Goal: Task Accomplishment & Management: Use online tool/utility

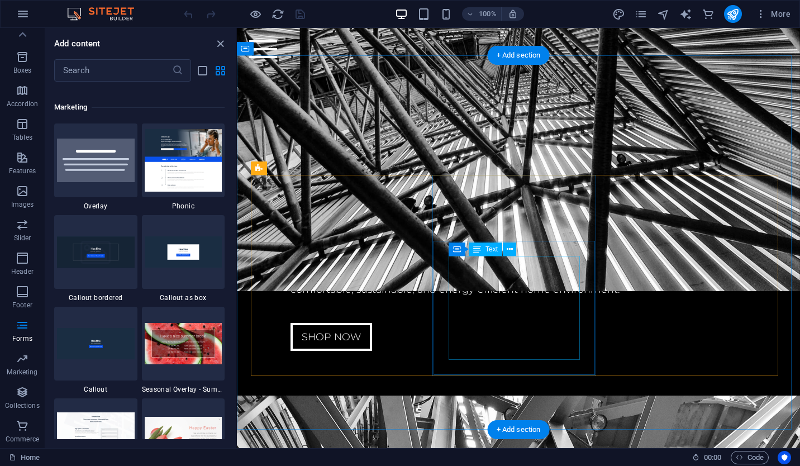
scroll to position [2385, 0]
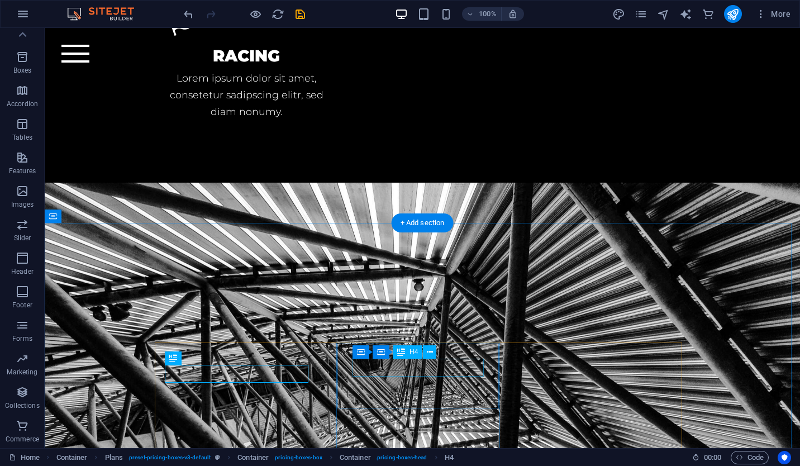
scroll to position [2185, 0]
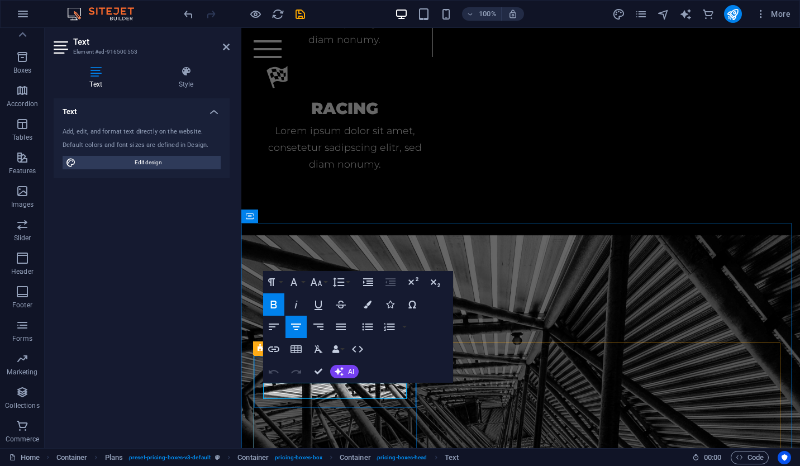
scroll to position [2385, 0]
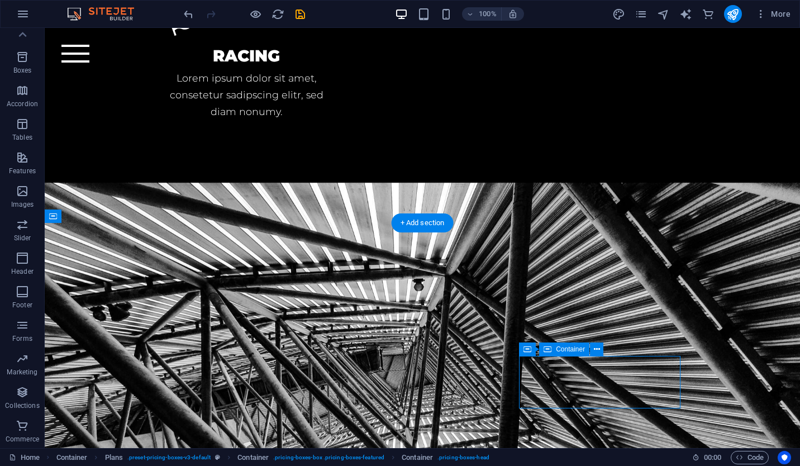
scroll to position [2185, 0]
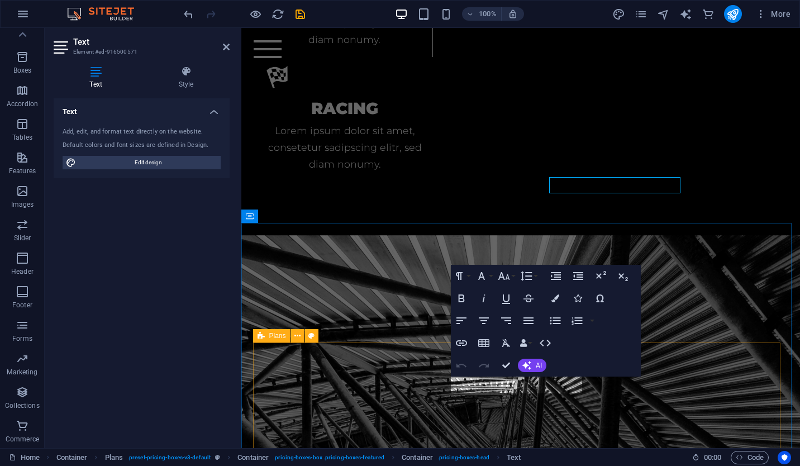
scroll to position [2385, 0]
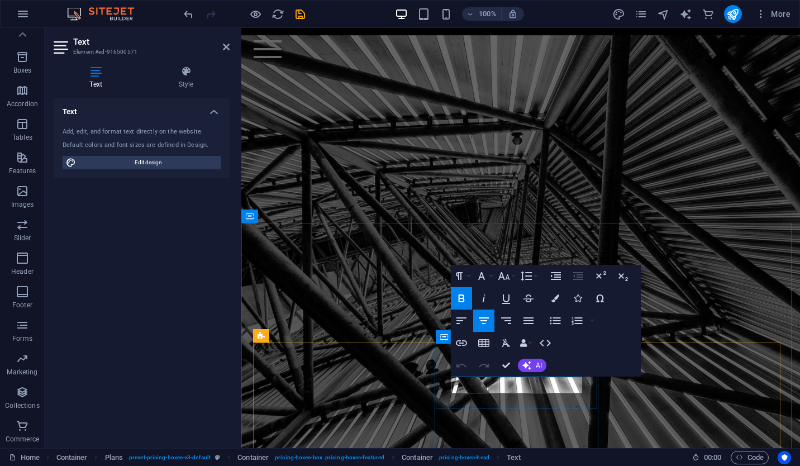
drag, startPoint x: 540, startPoint y: 385, endPoint x: 493, endPoint y: 385, distance: 46.9
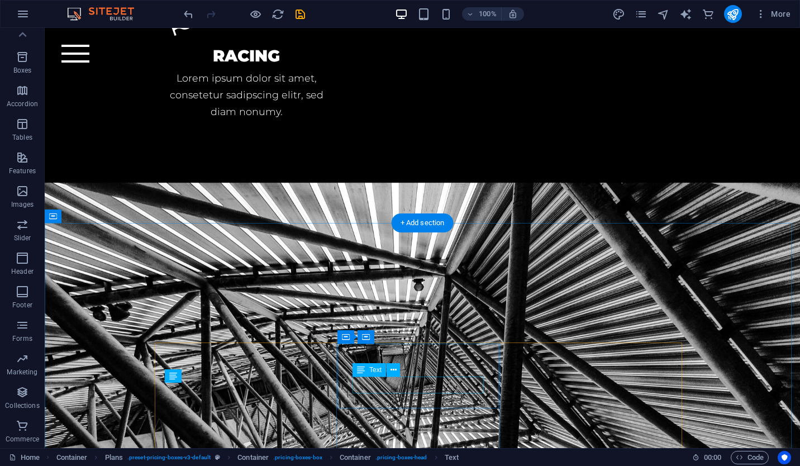
scroll to position [2185, 0]
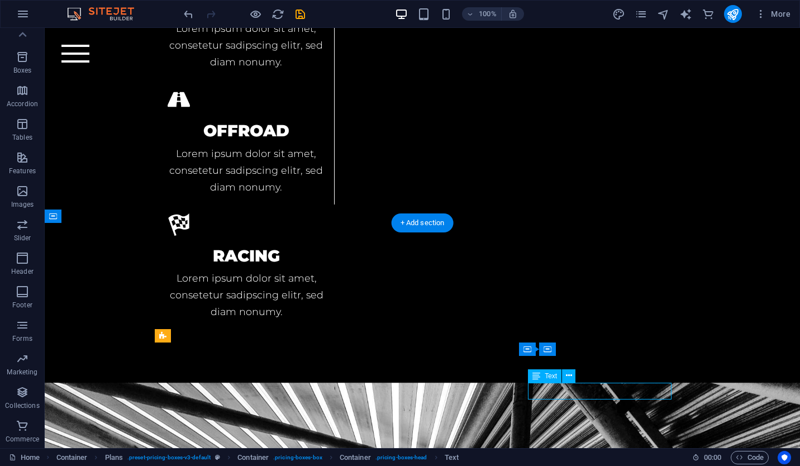
drag, startPoint x: 592, startPoint y: 388, endPoint x: 395, endPoint y: 388, distance: 196.1
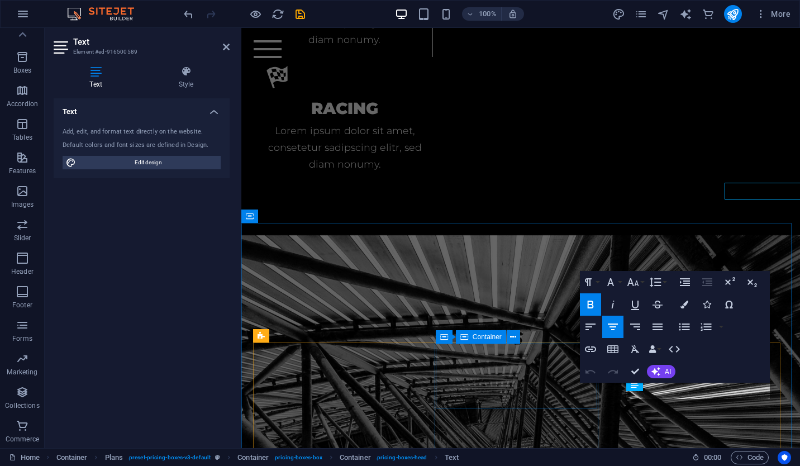
scroll to position [2385, 0]
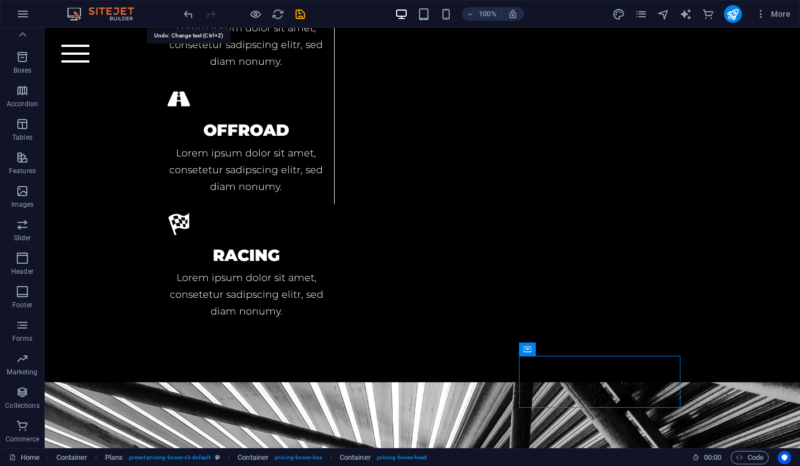
click at [191, 18] on icon "undo" at bounding box center [188, 14] width 13 height 13
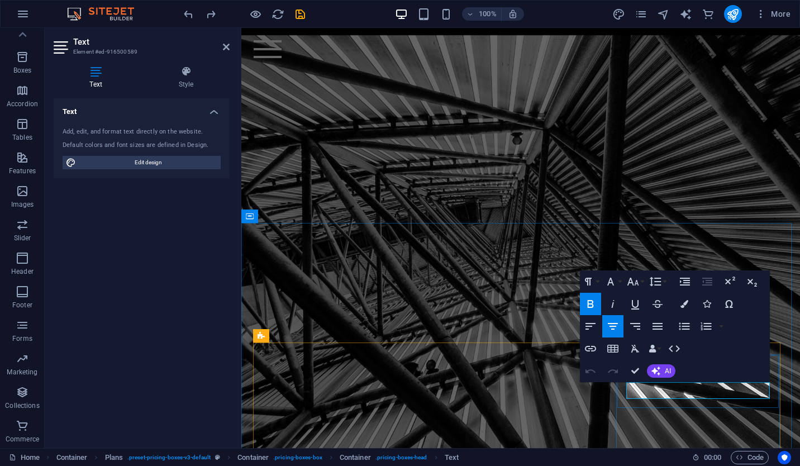
drag, startPoint x: 739, startPoint y: 389, endPoint x: 672, endPoint y: 396, distance: 67.4
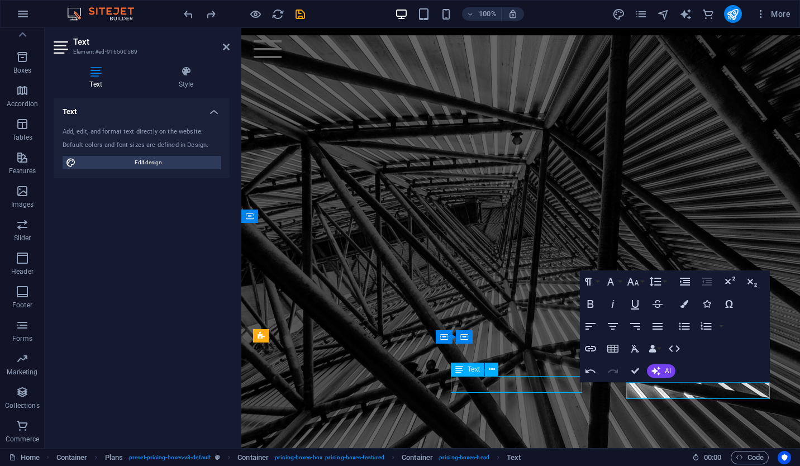
scroll to position [2186, 0]
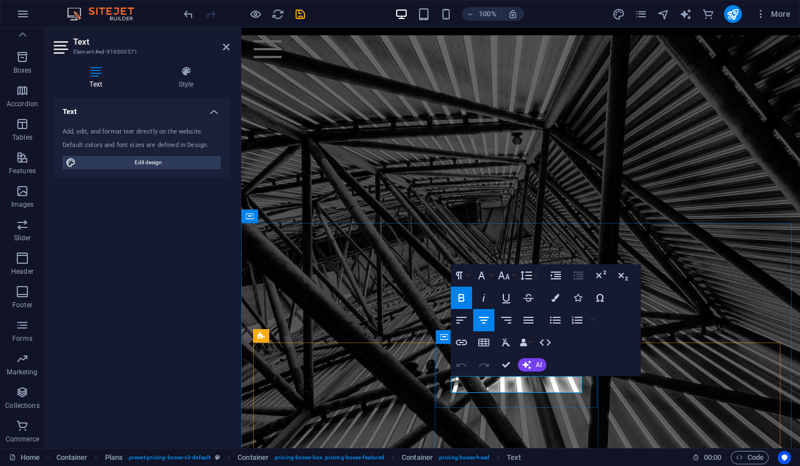
drag, startPoint x: 553, startPoint y: 386, endPoint x: 503, endPoint y: 387, distance: 50.3
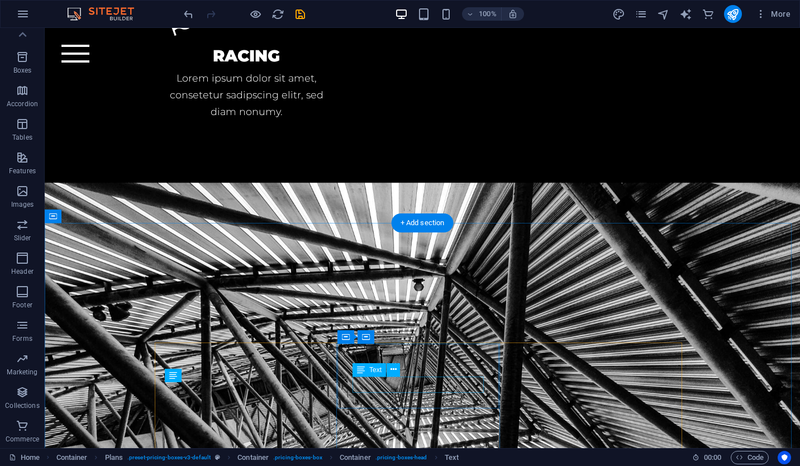
scroll to position [2186, 0]
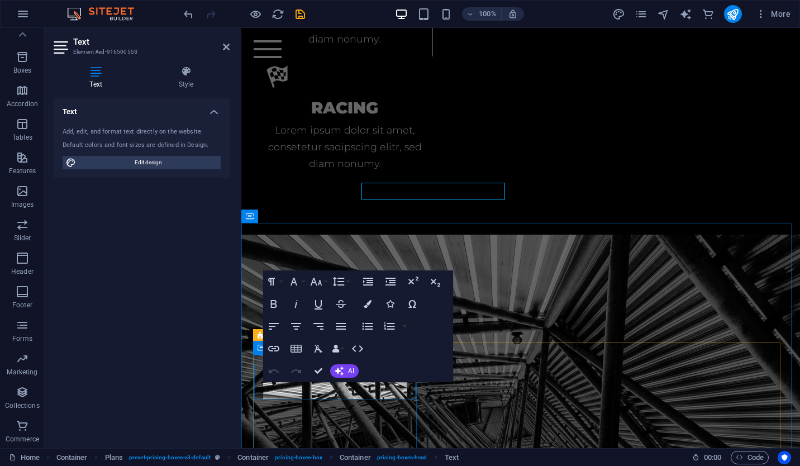
scroll to position [2385, 0]
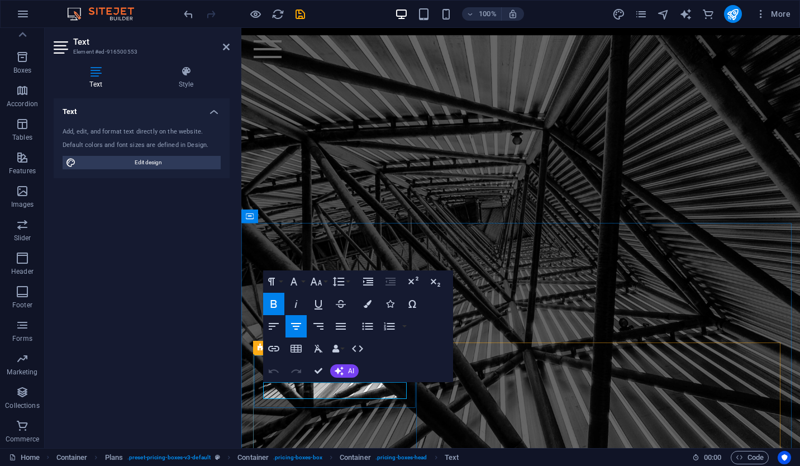
drag, startPoint x: 368, startPoint y: 393, endPoint x: 312, endPoint y: 398, distance: 55.5
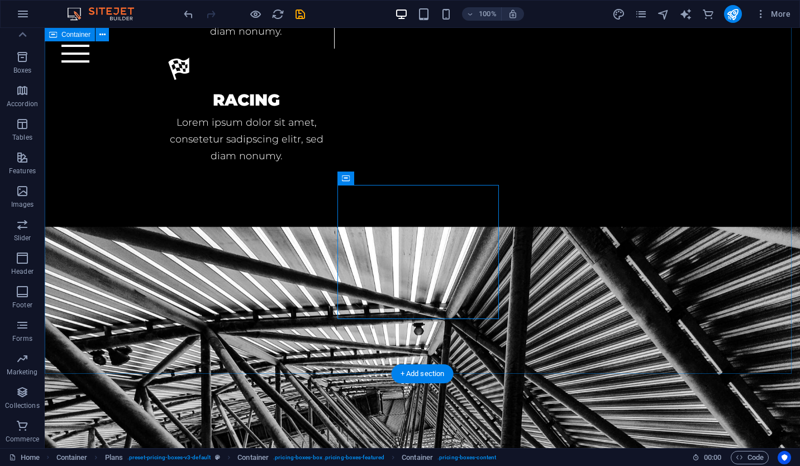
scroll to position [2409, 0]
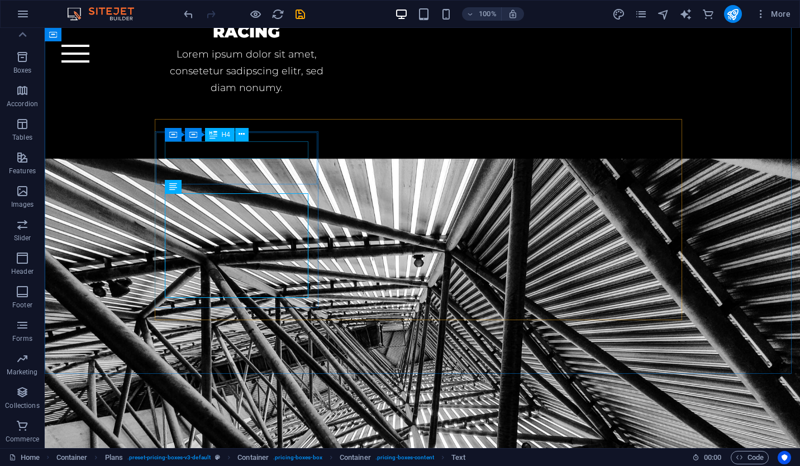
click at [246, 139] on button at bounding box center [241, 134] width 13 height 13
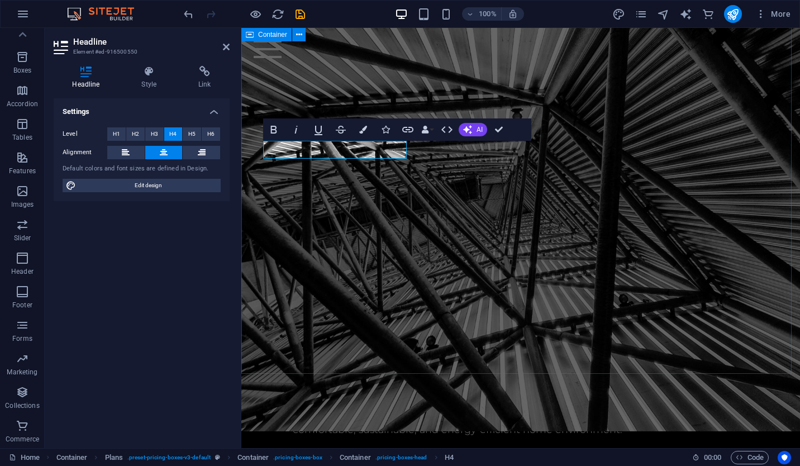
scroll to position [2609, 0]
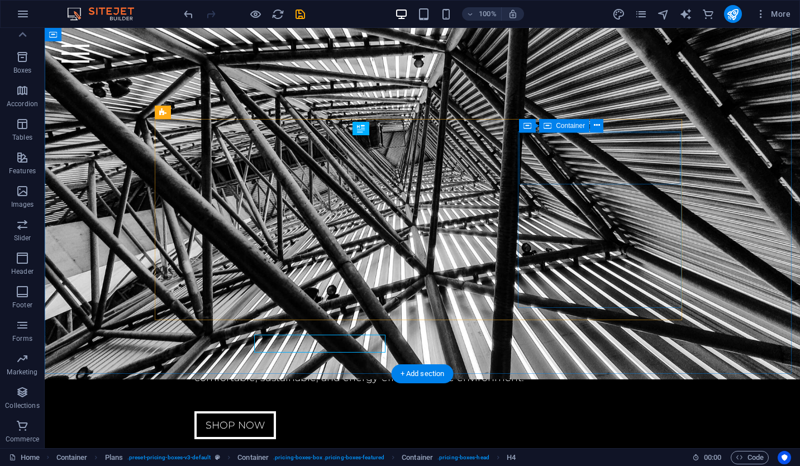
scroll to position [2409, 0]
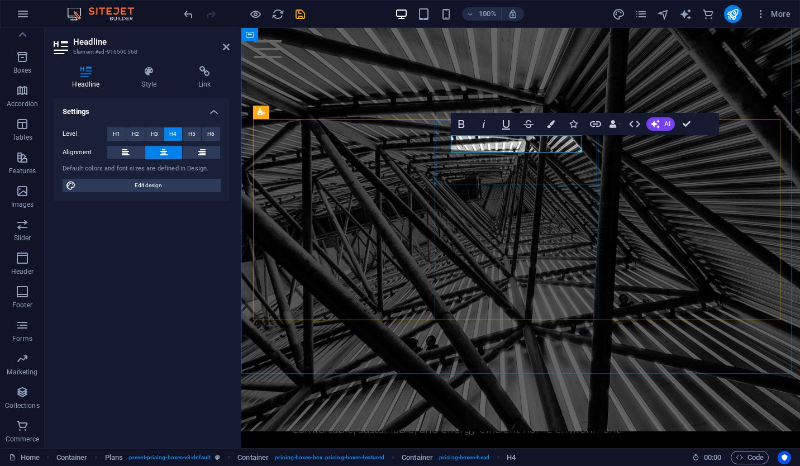
scroll to position [2609, 0]
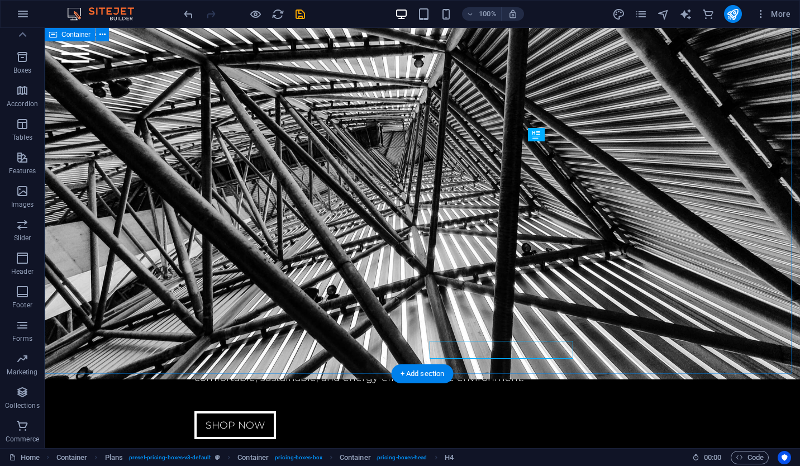
scroll to position [2409, 0]
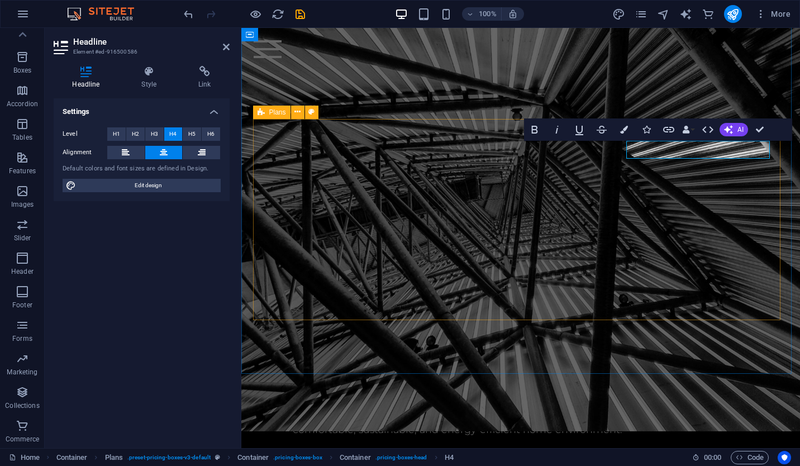
scroll to position [2609, 0]
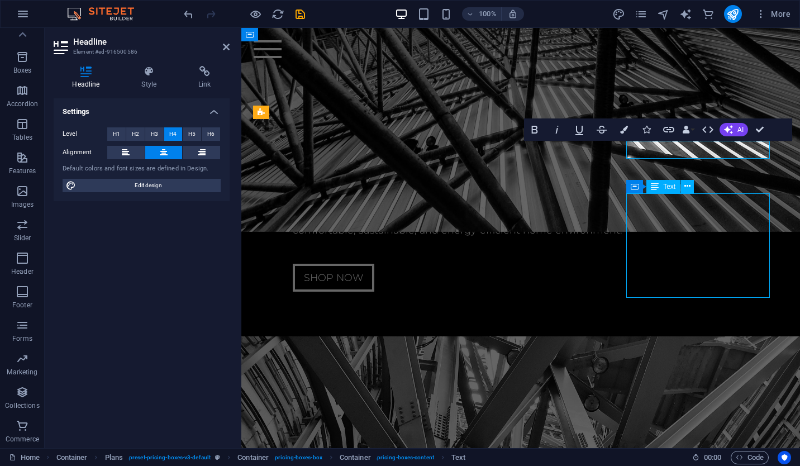
scroll to position [2409, 0]
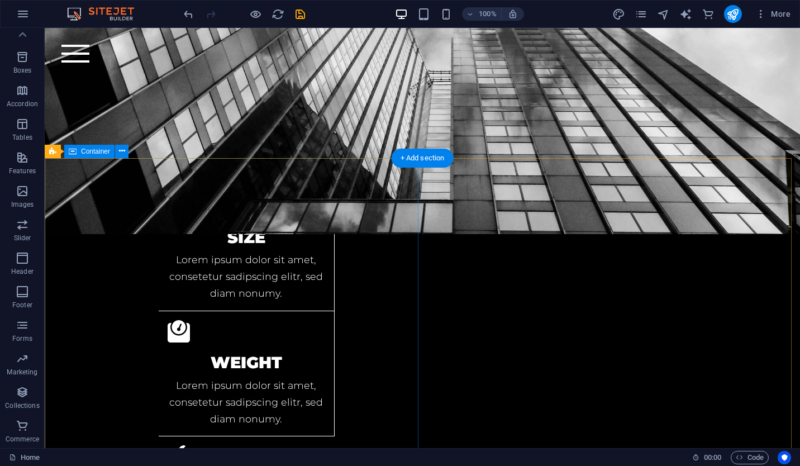
scroll to position [1724, 0]
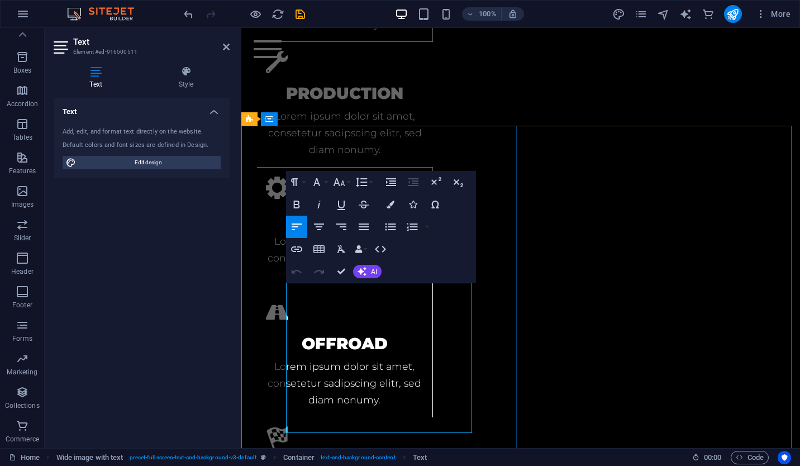
drag, startPoint x: 342, startPoint y: 358, endPoint x: 375, endPoint y: 371, distance: 35.1
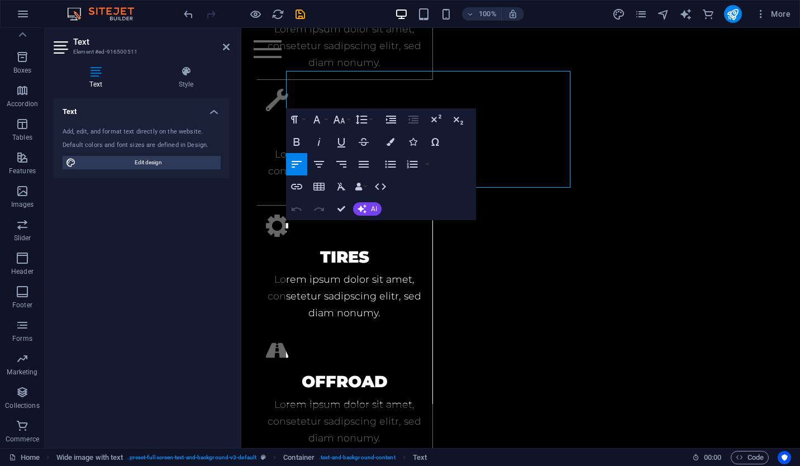
scroll to position [1888, 0]
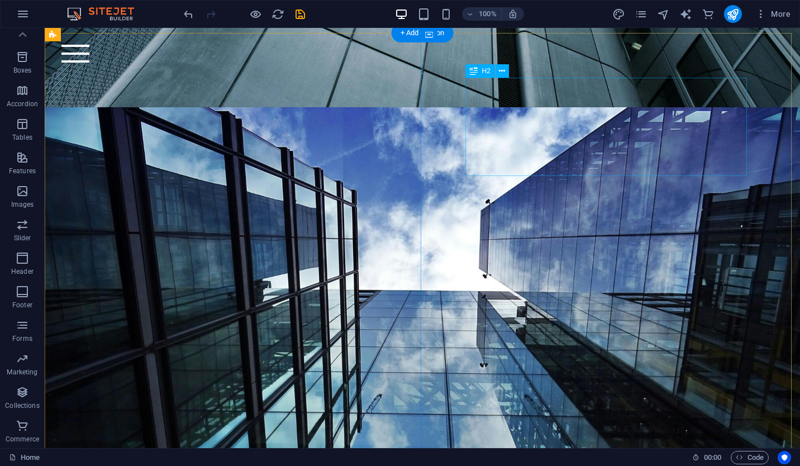
scroll to position [335, 0]
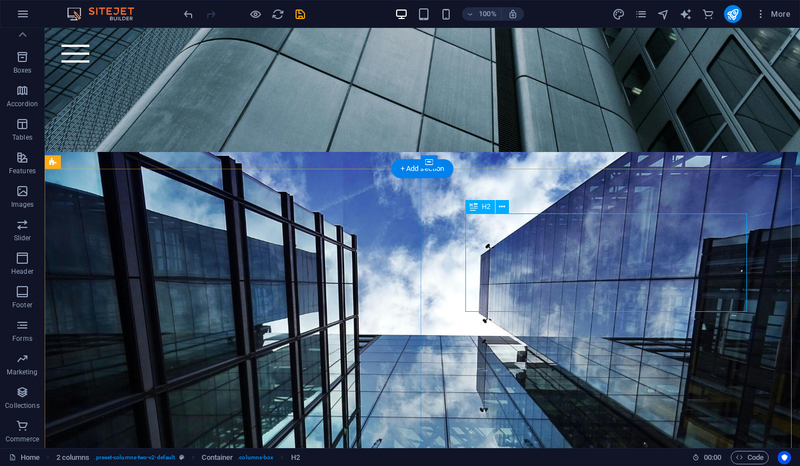
scroll to position [279, 0]
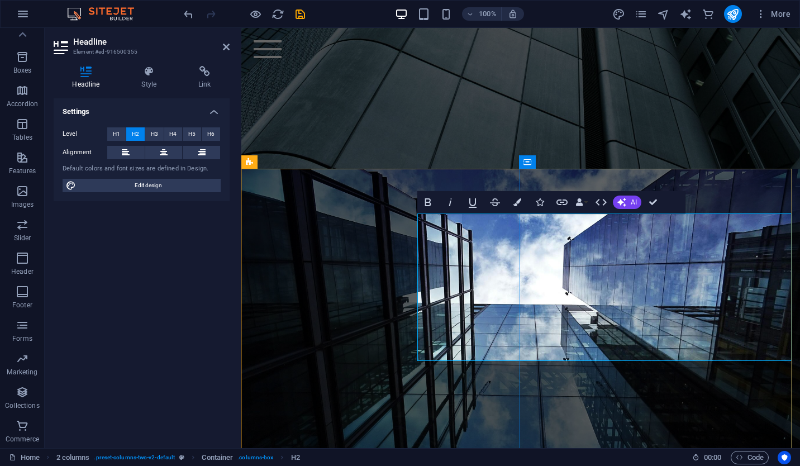
scroll to position [0, 146]
click at [446, 381] on div at bounding box center [520, 378] width 559 height 419
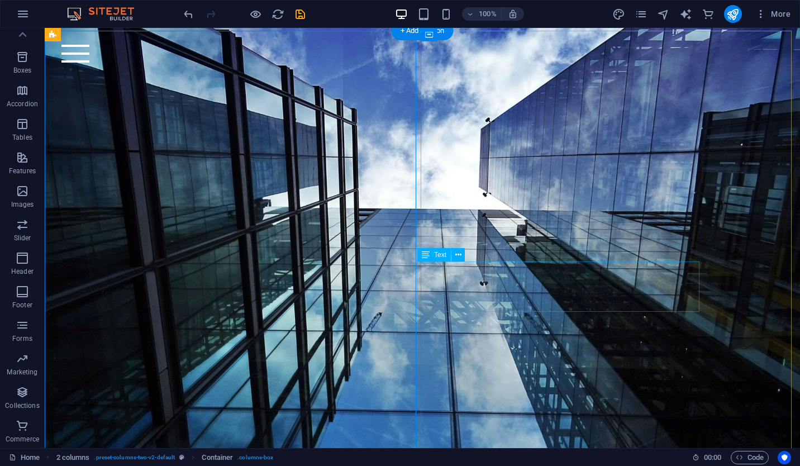
scroll to position [391, 0]
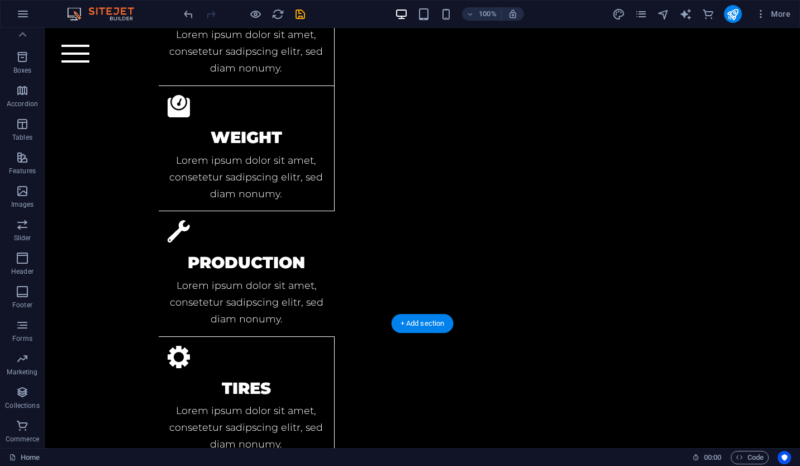
scroll to position [1788, 0]
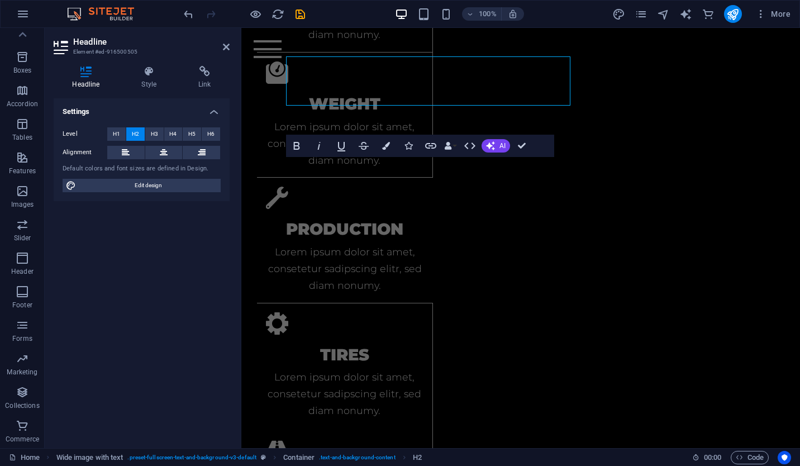
scroll to position [1888, 0]
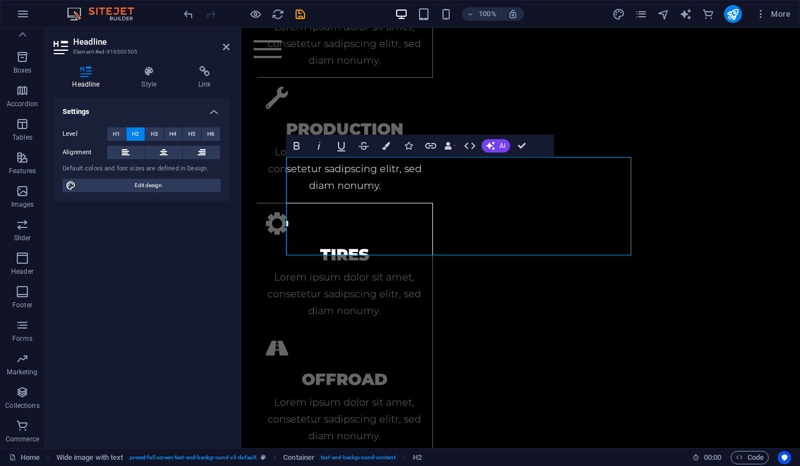
click at [207, 273] on div "Settings Level H1 H2 H3 H4 H5 H6 Alignment Default colors and font sizes are de…" at bounding box center [142, 268] width 176 height 341
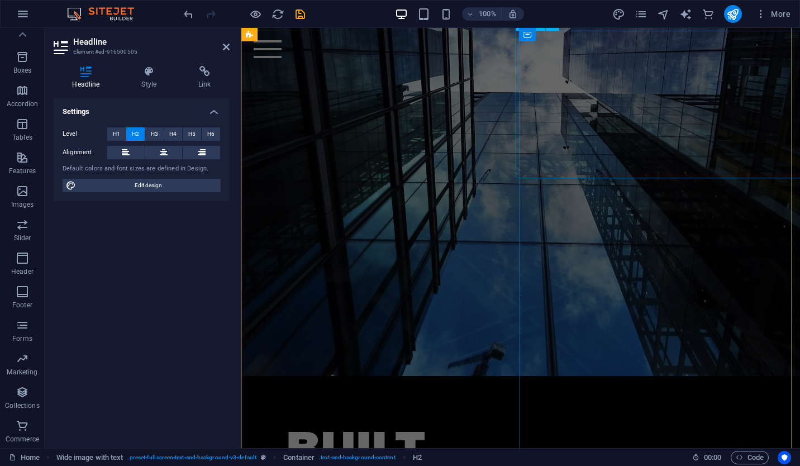
scroll to position [435, 0]
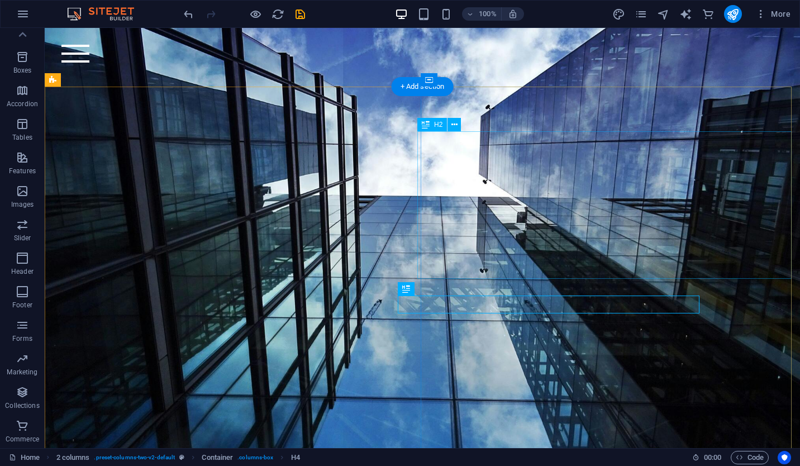
scroll to position [428, 0]
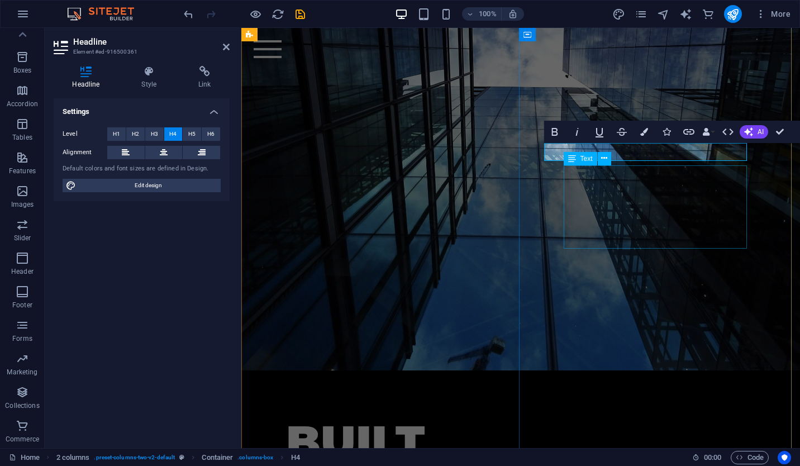
scroll to position [490, 0]
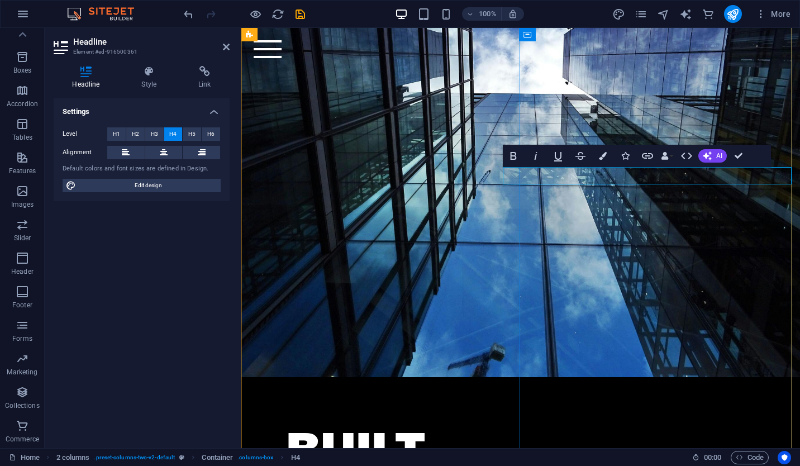
scroll to position [0, 52]
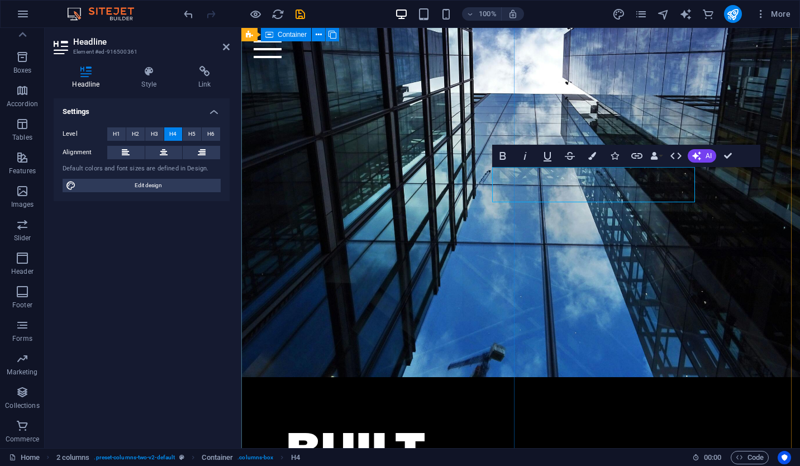
click at [639, 292] on div "BUILT ENVIRONMENT MEASUREMENT 1. HIGH PERFORMANCE ‌BUILDINGS Lorem ipsum dolor …" at bounding box center [520, 414] width 563 height 917
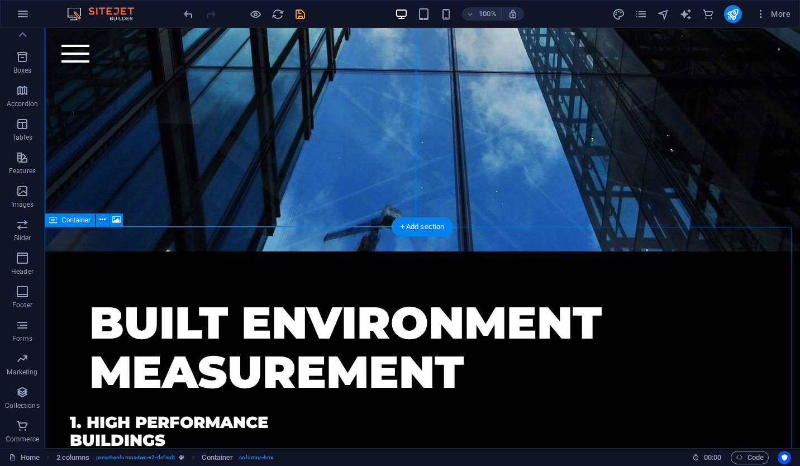
scroll to position [540, 0]
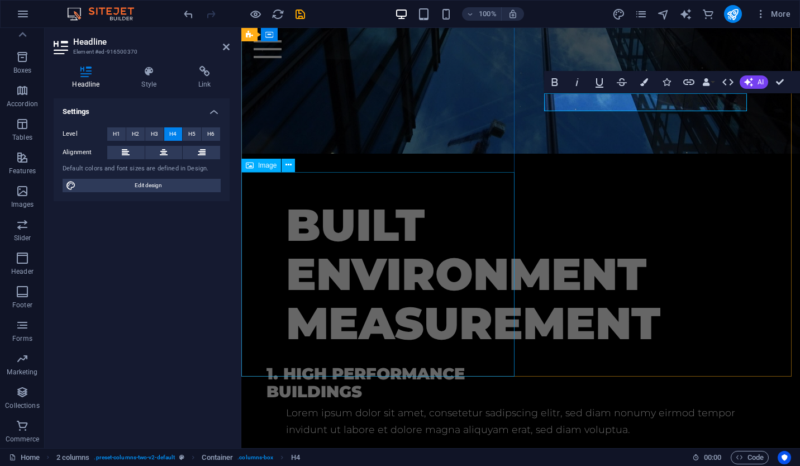
scroll to position [0, 0]
click at [689, 465] on h4 "2. Light Weight" at bounding box center [510, 474] width 489 height 18
drag, startPoint x: 706, startPoint y: 102, endPoint x: 581, endPoint y: 104, distance: 124.6
click at [587, 465] on h4 "2. Light Weight" at bounding box center [510, 474] width 489 height 18
click at [580, 465] on h4 "2. Light Weight" at bounding box center [510, 474] width 489 height 18
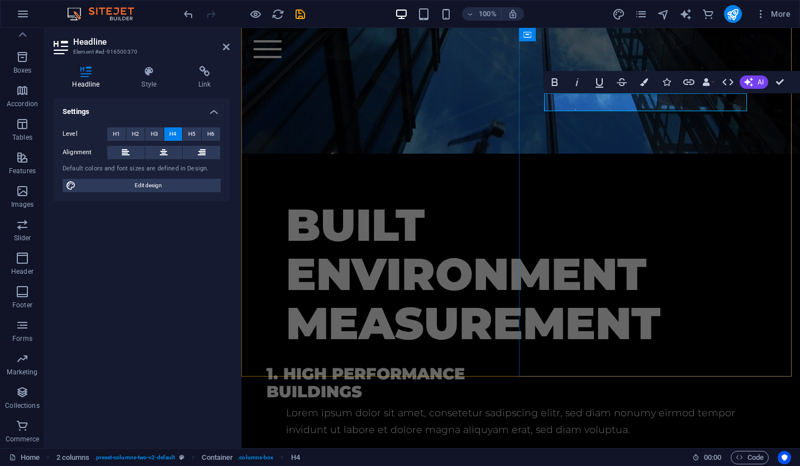
drag, startPoint x: 565, startPoint y: 102, endPoint x: 674, endPoint y: 102, distance: 108.9
click at [674, 465] on h4 "2. Light Weight" at bounding box center [510, 474] width 489 height 18
click at [691, 465] on h4 "2. Light Weight" at bounding box center [510, 474] width 489 height 18
drag, startPoint x: 694, startPoint y: 102, endPoint x: 566, endPoint y: 103, distance: 127.9
click at [566, 465] on h4 "2. Light Weight" at bounding box center [510, 474] width 489 height 18
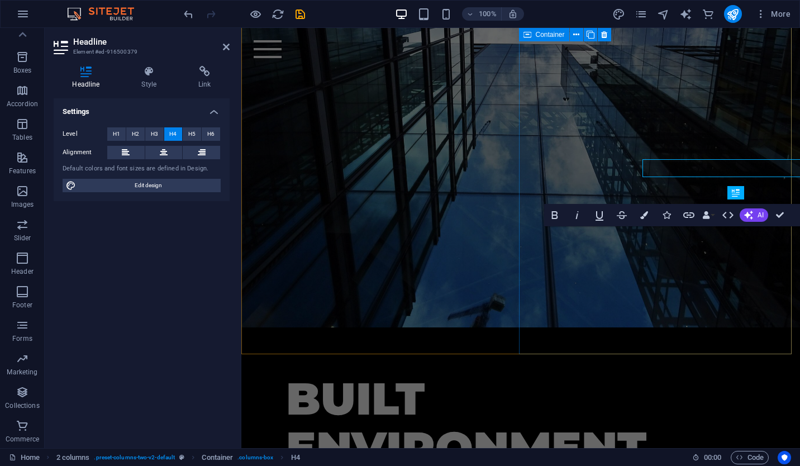
scroll to position [713, 0]
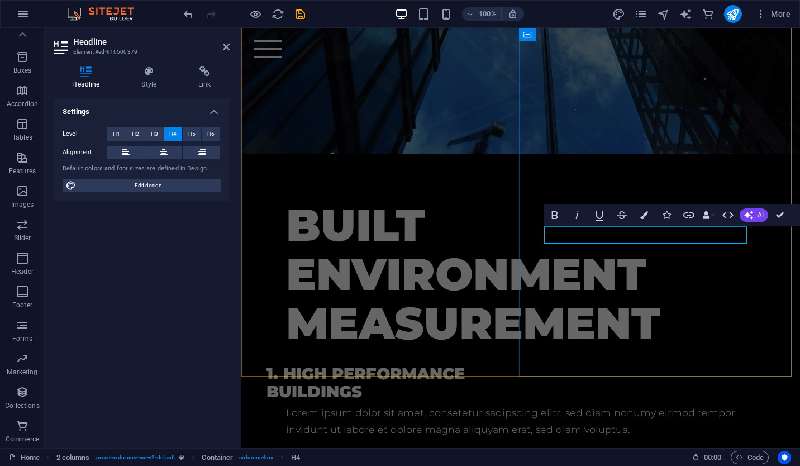
drag, startPoint x: 721, startPoint y: 236, endPoint x: 568, endPoint y: 237, distance: 153.1
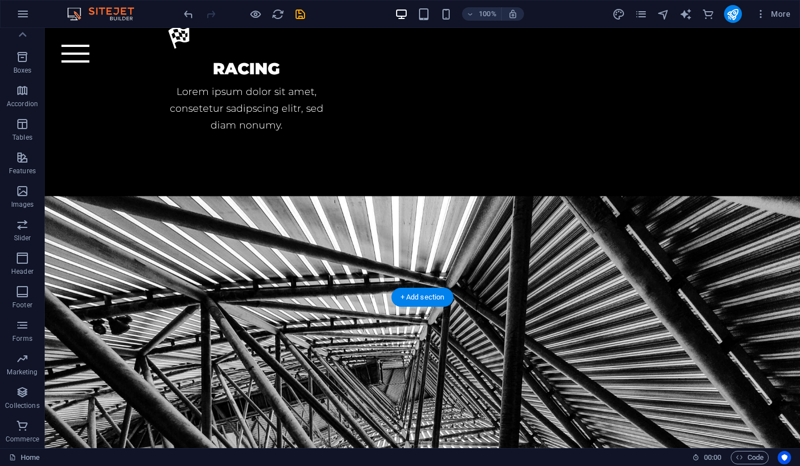
scroll to position [2439, 0]
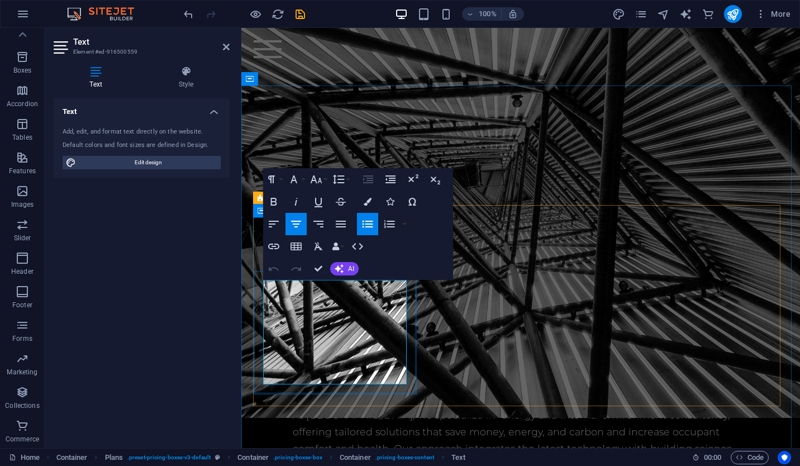
drag, startPoint x: 367, startPoint y: 292, endPoint x: 307, endPoint y: 294, distance: 59.8
drag, startPoint x: 376, startPoint y: 318, endPoint x: 301, endPoint y: 320, distance: 74.9
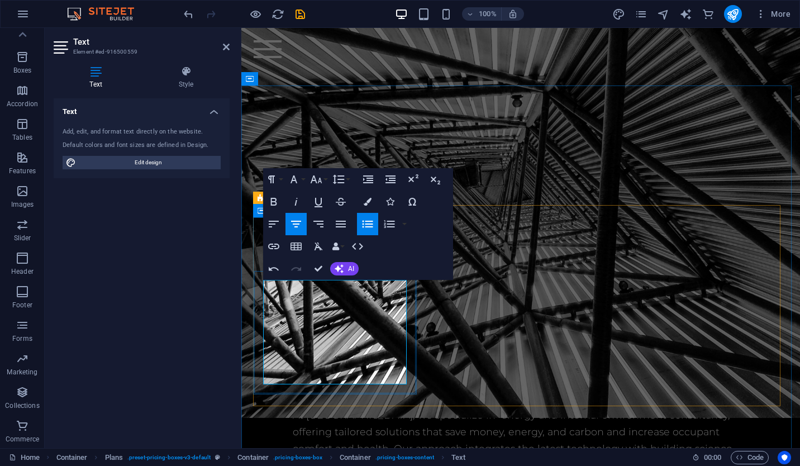
drag, startPoint x: 368, startPoint y: 347, endPoint x: 303, endPoint y: 350, distance: 65.4
drag, startPoint x: 382, startPoint y: 370, endPoint x: 302, endPoint y: 370, distance: 79.9
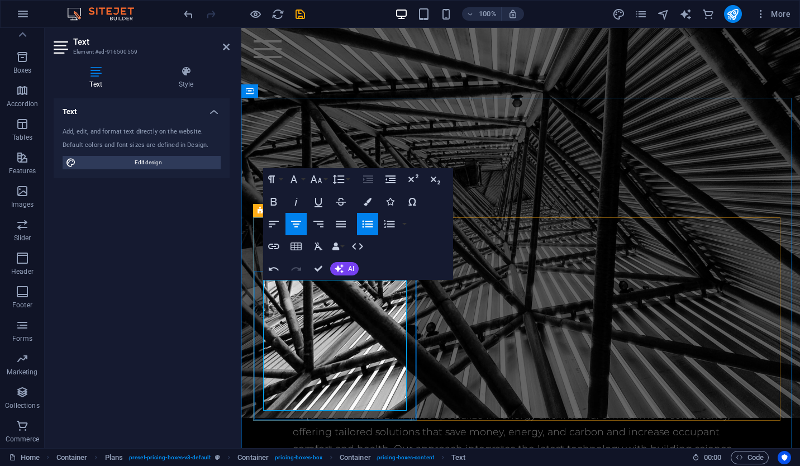
scroll to position [2527, 0]
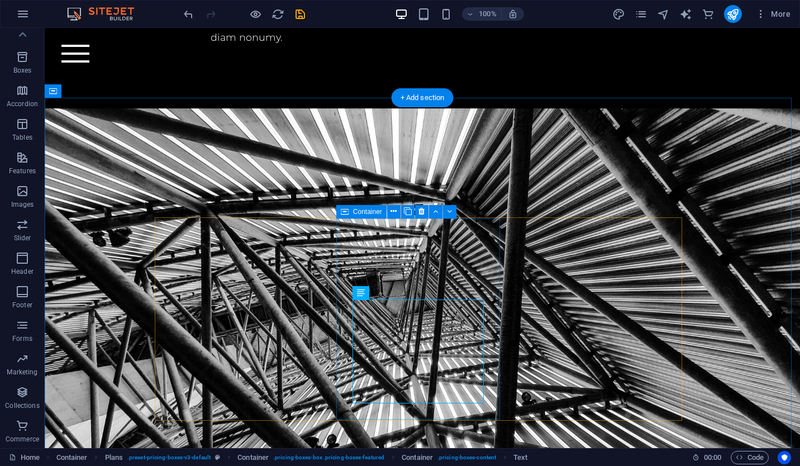
scroll to position [2427, 0]
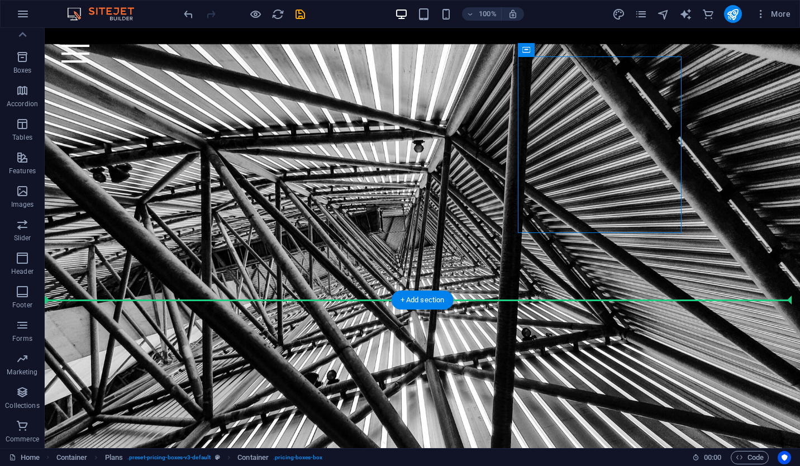
drag, startPoint x: 680, startPoint y: 404, endPoint x: 678, endPoint y: 369, distance: 35.3
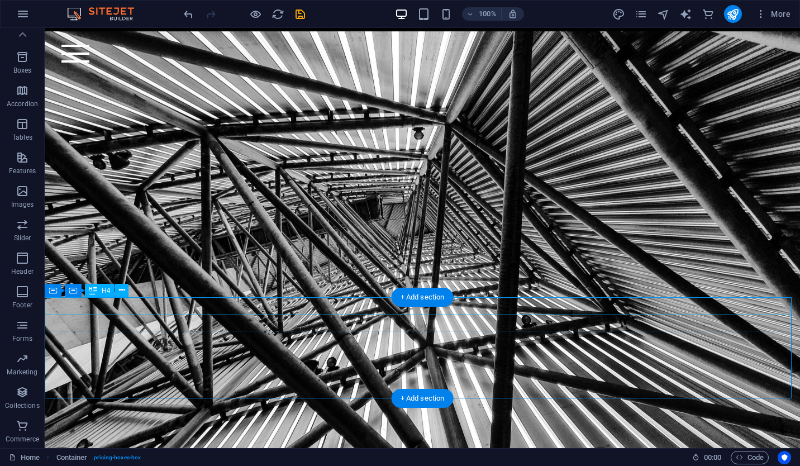
scroll to position [2436, 0]
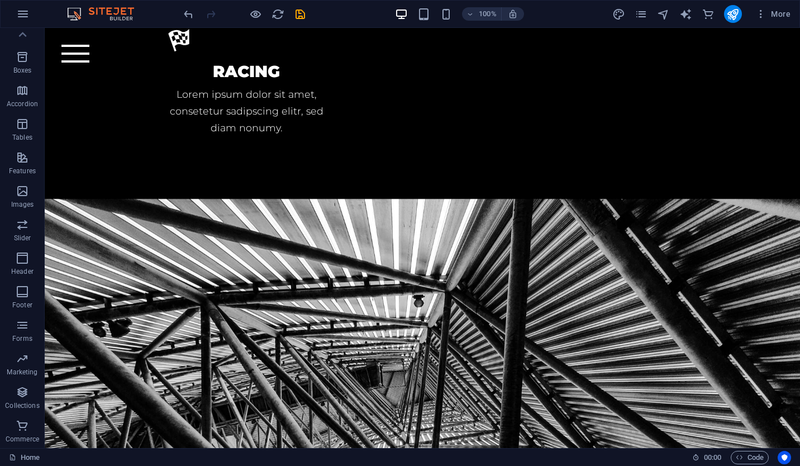
click at [185, 13] on icon "undo" at bounding box center [188, 14] width 13 height 13
